Goal: Task Accomplishment & Management: Manage account settings

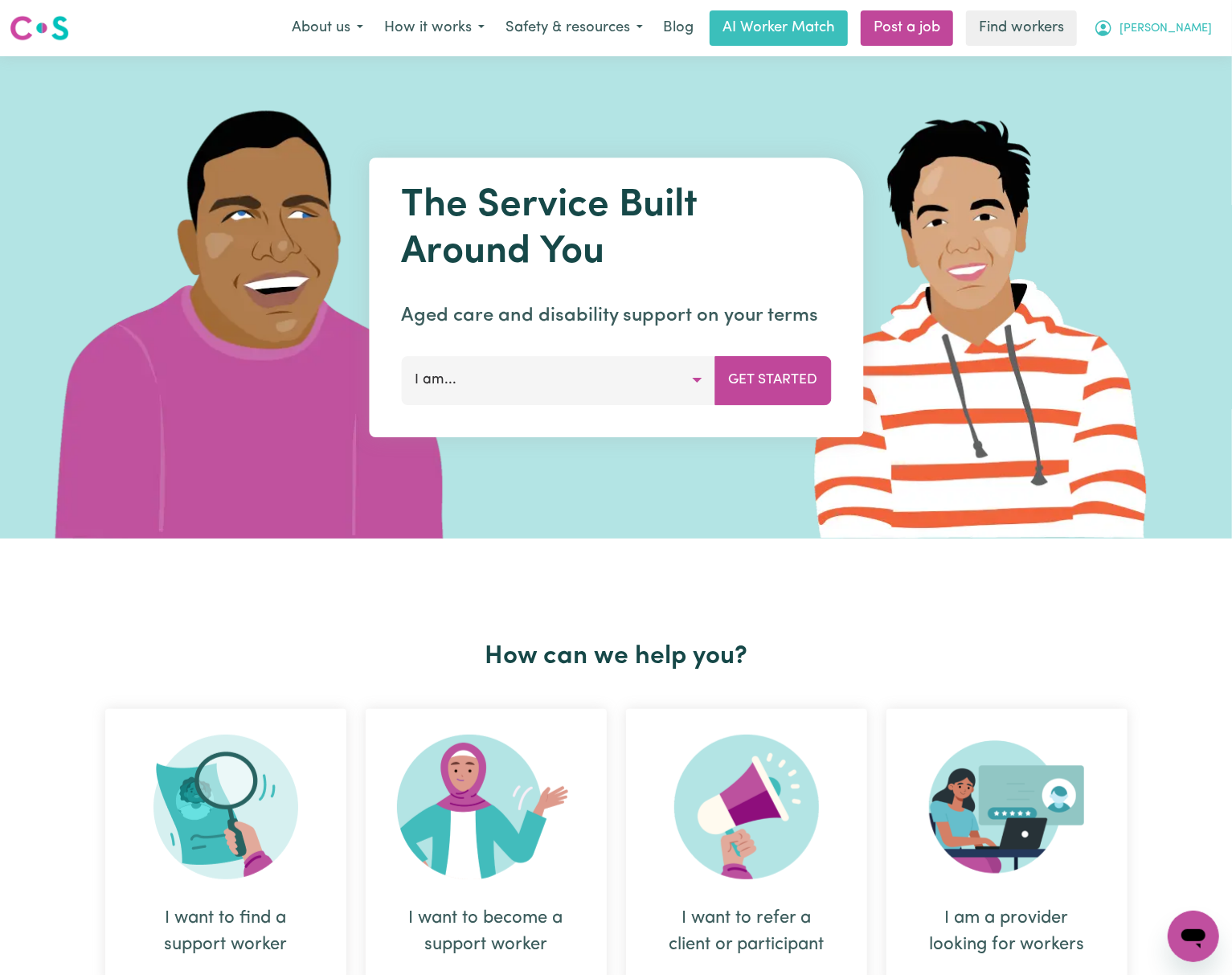
click at [1191, 20] on span "[PERSON_NAME]" at bounding box center [1165, 29] width 93 height 18
click at [1204, 89] on link "Logout" at bounding box center [1157, 93] width 127 height 31
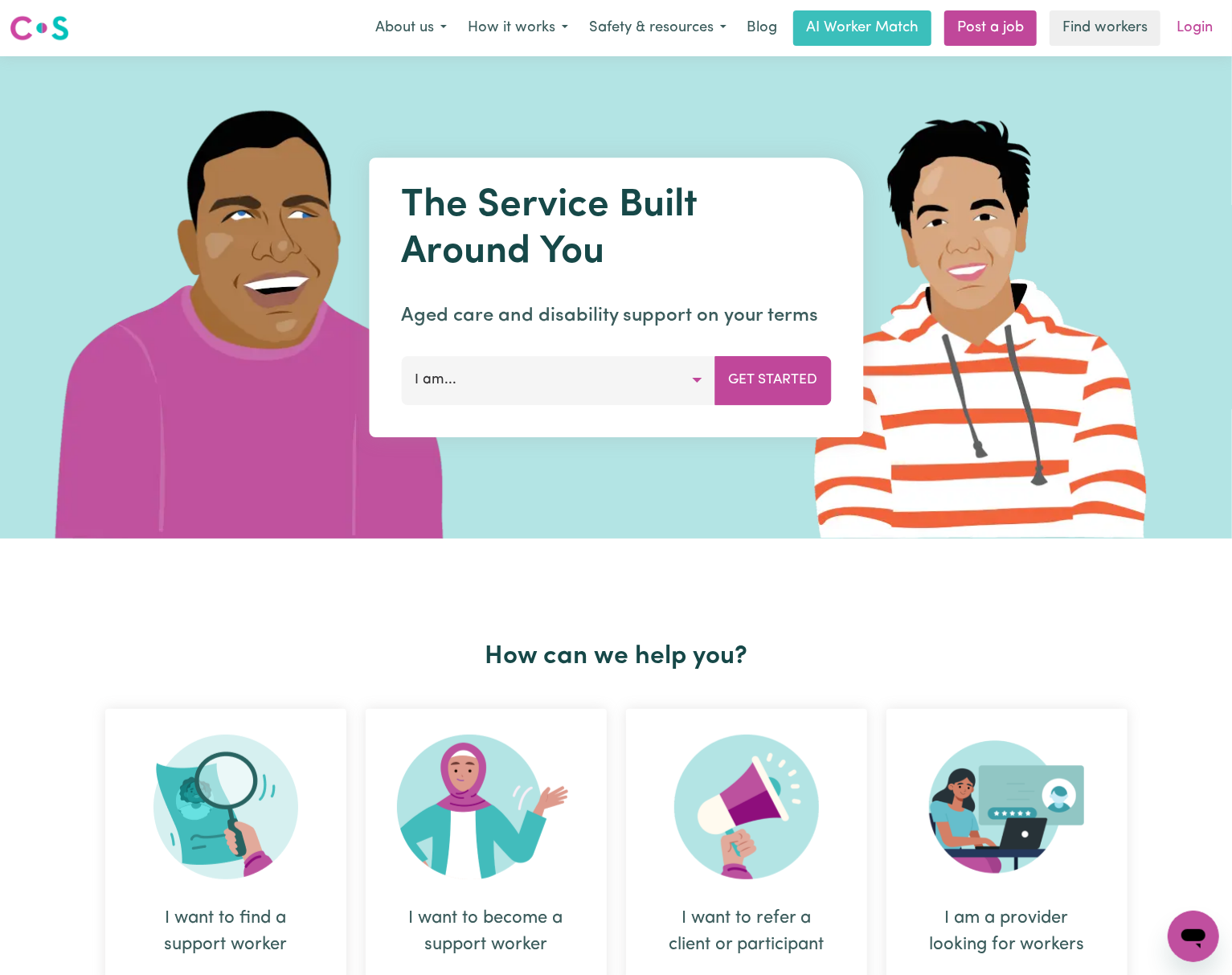
click at [1202, 10] on link "Login" at bounding box center [1194, 28] width 56 height 35
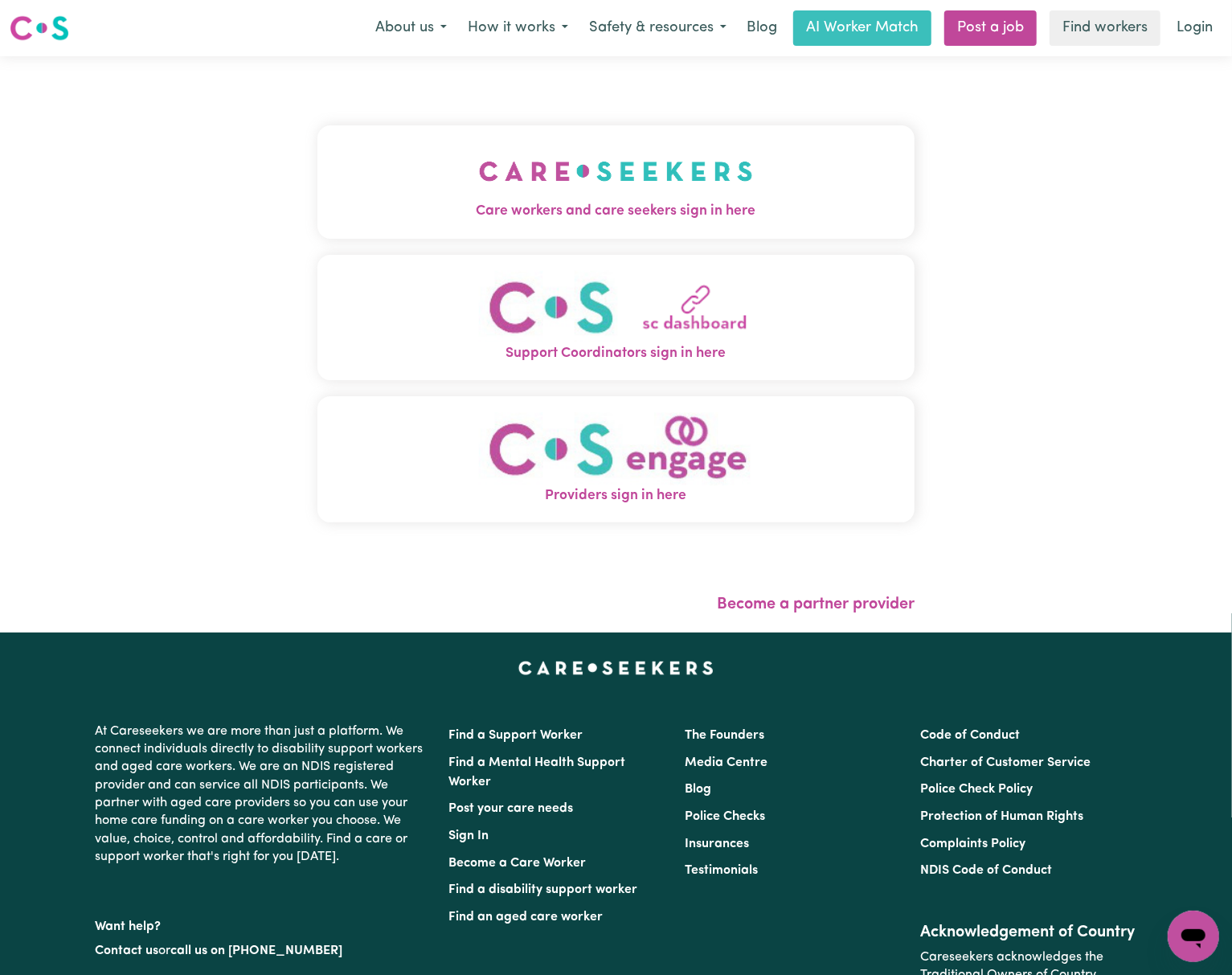
click at [741, 173] on button "Care workers and care seekers sign in here" at bounding box center [616, 181] width 597 height 113
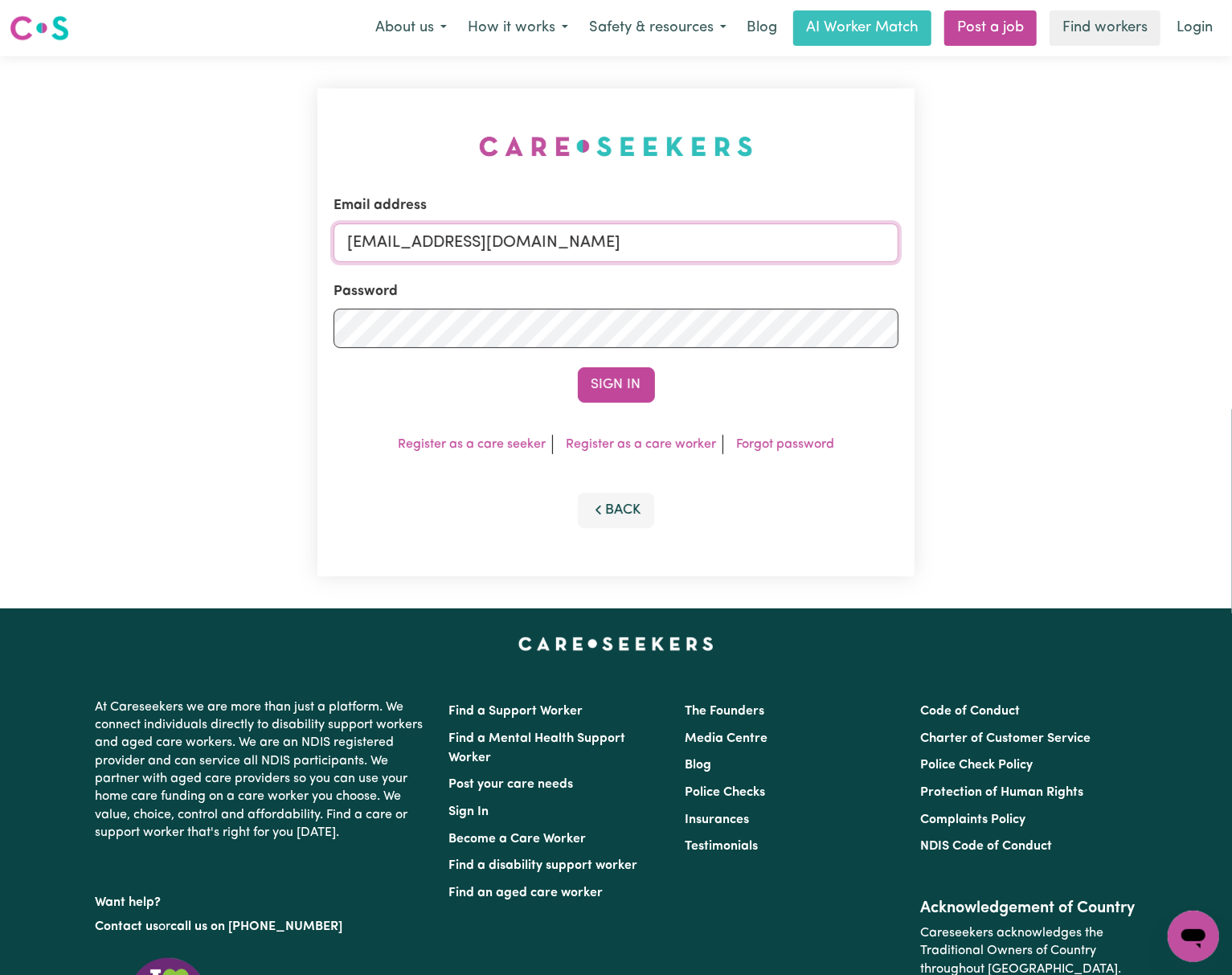
click at [602, 233] on input "[EMAIL_ADDRESS][DOMAIN_NAME]" at bounding box center [616, 243] width 565 height 39
drag, startPoint x: 438, startPoint y: 241, endPoint x: 835, endPoint y: 242, distance: 397.0
click at [827, 243] on input "[EMAIL_ADDRESS][DOMAIN_NAME]" at bounding box center [616, 243] width 565 height 39
type input "superuser~[EMAIL_ADDRESS][DOMAIN_NAME]"
click at [578, 367] on button "Sign In" at bounding box center [617, 385] width 77 height 35
